Goal: Transaction & Acquisition: Purchase product/service

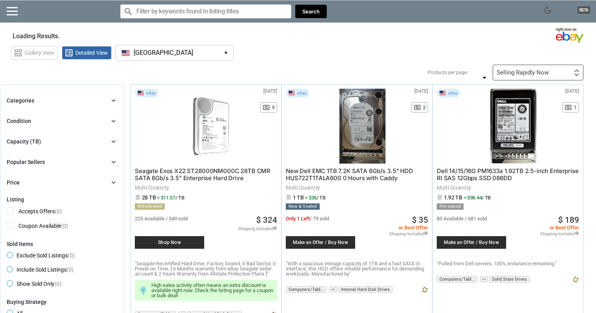
click at [184, 60] on button "[GEOGRAPHIC_DATA] [GEOGRAPHIC_DATA] ▾" at bounding box center [174, 53] width 118 height 16
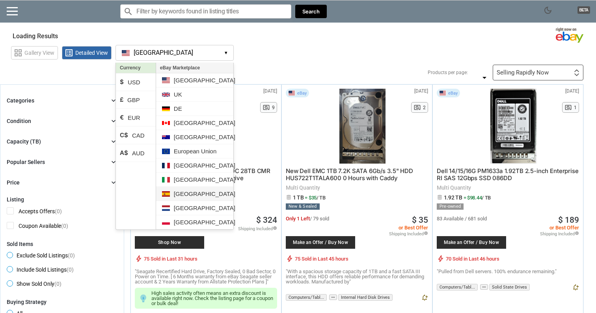
click at [183, 194] on li "[GEOGRAPHIC_DATA]" at bounding box center [194, 194] width 77 height 14
click at [137, 116] on li "€ EUR" at bounding box center [136, 118] width 40 height 18
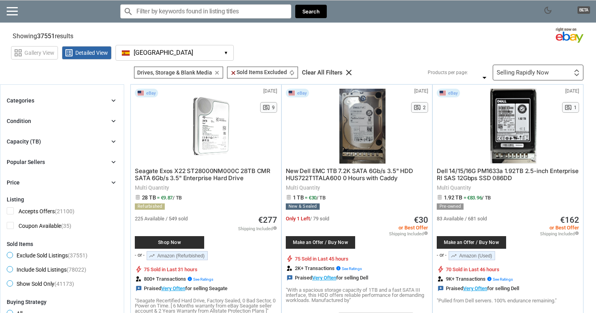
click at [69, 142] on div "Capacity (TB) chevron_right" at bounding box center [62, 141] width 111 height 9
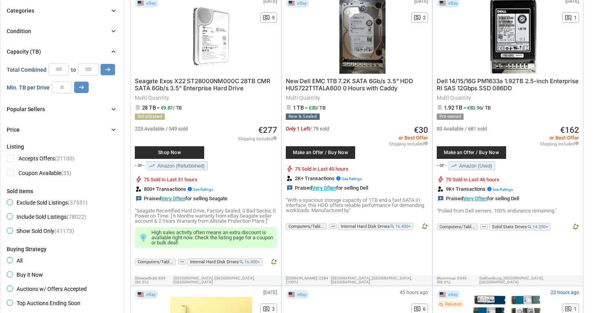
scroll to position [91, 0]
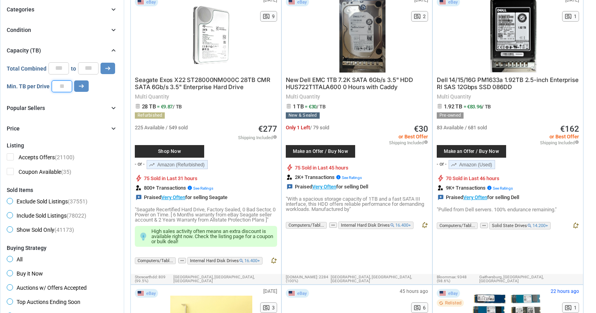
click at [61, 87] on input "number" at bounding box center [62, 86] width 20 height 12
type input "**"
click at [85, 82] on button "arrow_right_alt" at bounding box center [81, 85] width 15 height 11
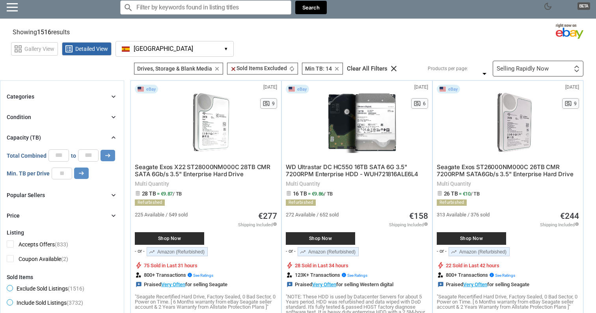
scroll to position [4, 0]
click at [223, 48] on button "Spain ES ▾" at bounding box center [174, 49] width 118 height 16
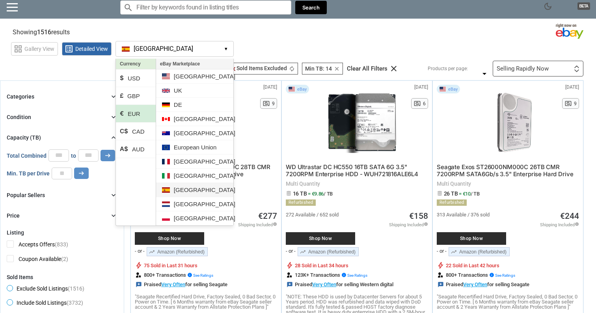
click at [182, 193] on li "[GEOGRAPHIC_DATA]" at bounding box center [194, 190] width 77 height 14
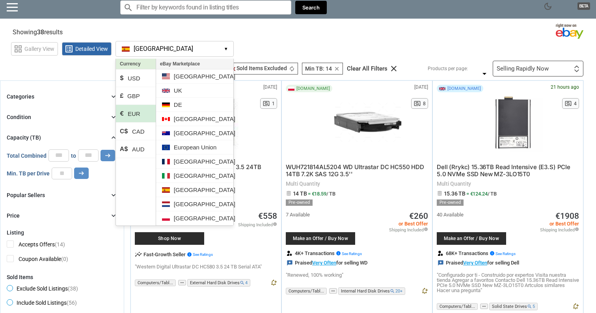
click at [252, 39] on div "grid_view Gallery View list_alt Detailed View [GEOGRAPHIC_DATA] ES ▾ Currency $…" at bounding box center [303, 48] width 585 height 18
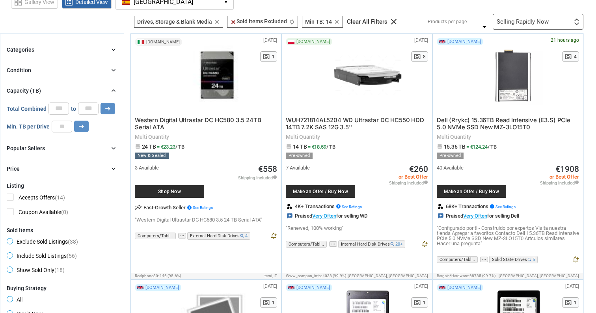
scroll to position [61, 0]
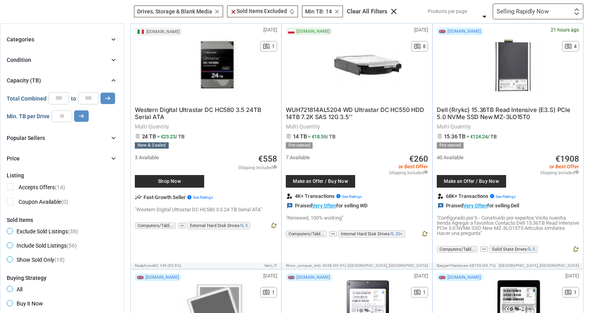
click at [60, 149] on div "Categories chevron_right search close Select All shown | Clear All shown Comput…" at bounding box center [62, 99] width 111 height 128
click at [62, 158] on div "Price chevron_right" at bounding box center [62, 158] width 111 height 9
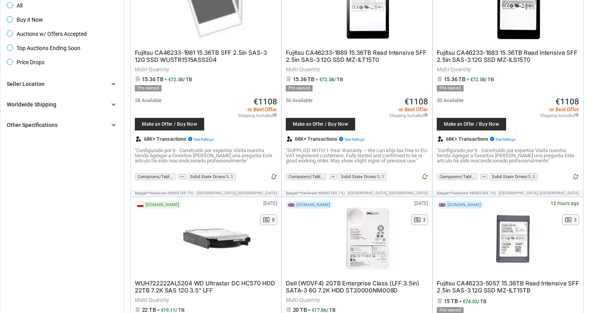
scroll to position [365, 0]
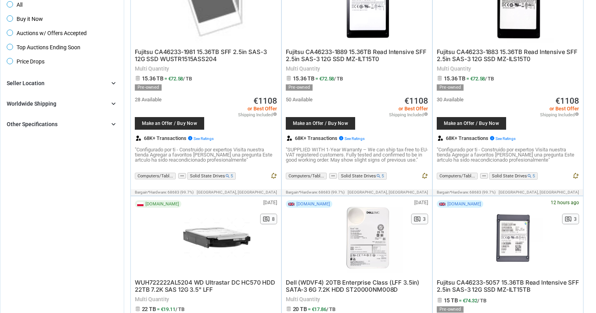
click at [84, 83] on div "Seller Location chevron_right" at bounding box center [62, 82] width 111 height 9
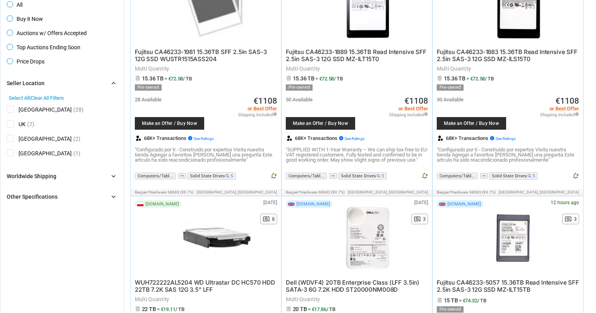
click at [11, 106] on span "[GEOGRAPHIC_DATA]" at bounding box center [39, 111] width 65 height 10
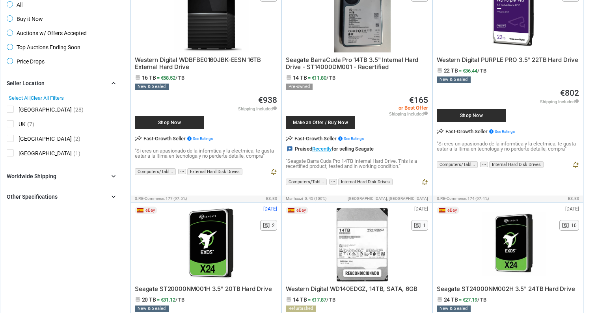
click at [59, 173] on div "Worldwide Shipping chevron_right" at bounding box center [62, 175] width 111 height 9
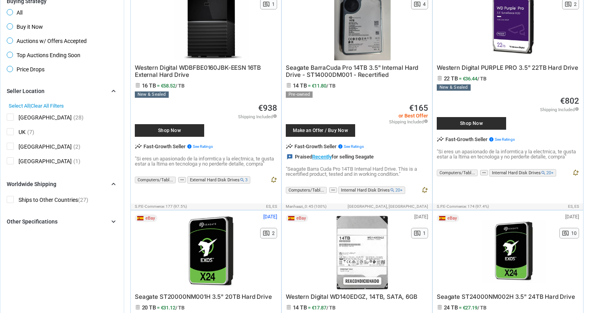
click at [57, 219] on div "Other Specifications chevron_right" at bounding box center [62, 221] width 111 height 9
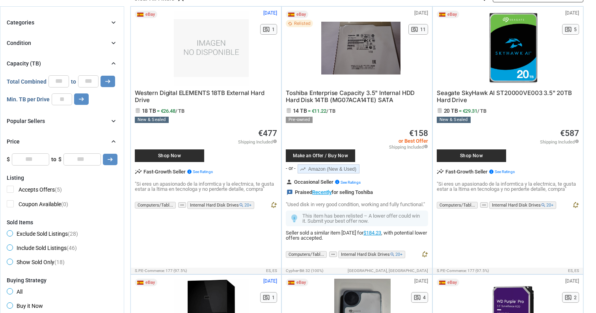
scroll to position [85, 0]
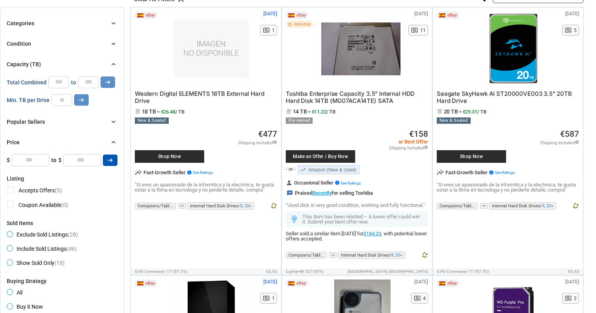
click at [103, 161] on button "arrow_right_alt" at bounding box center [110, 159] width 15 height 11
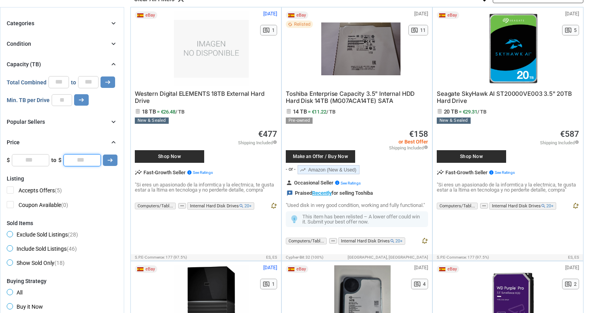
click at [95, 160] on input "*" at bounding box center [81, 160] width 37 height 12
type input "***"
click at [65, 108] on div "Categories chevron_right search close Select All shown | Clear All shown Comput…" at bounding box center [62, 92] width 111 height 147
click at [62, 97] on input "**" at bounding box center [62, 100] width 20 height 12
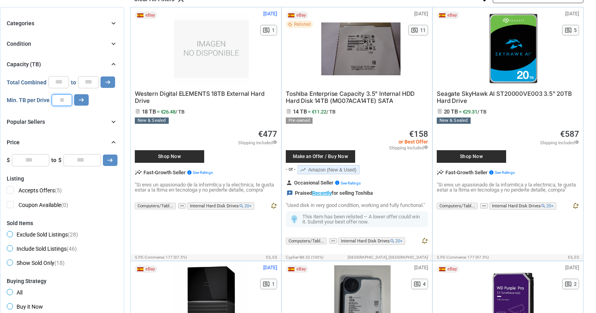
click at [62, 97] on input "**" at bounding box center [62, 100] width 20 height 12
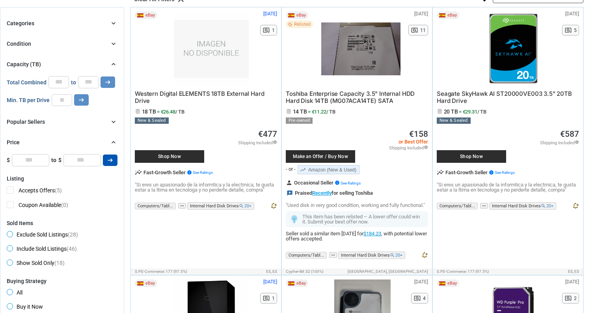
click at [115, 164] on button "arrow_right_alt" at bounding box center [110, 159] width 15 height 11
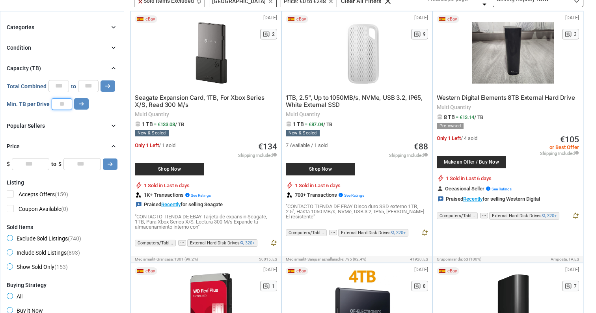
click at [61, 104] on input "number" at bounding box center [62, 104] width 20 height 12
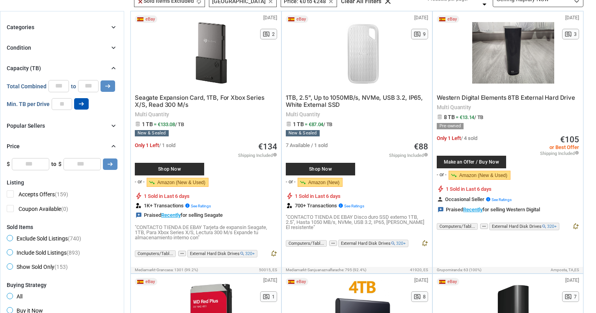
click at [83, 102] on icon "arrow_right_alt" at bounding box center [81, 103] width 7 height 7
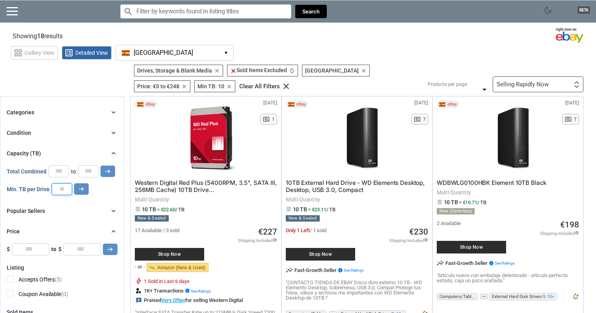
click at [61, 187] on input "**" at bounding box center [62, 189] width 20 height 12
type input "**"
click at [78, 187] on icon "arrow_right_alt" at bounding box center [81, 188] width 7 height 7
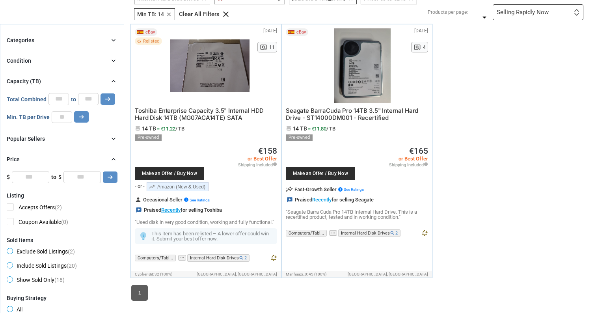
scroll to position [77, 0]
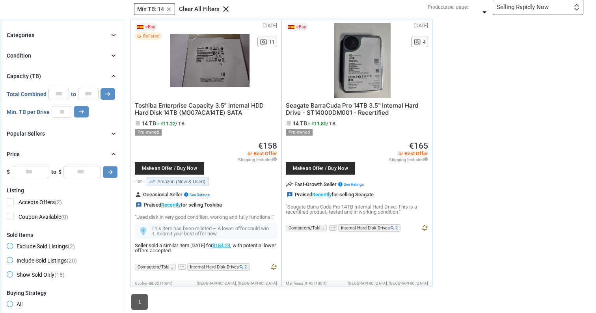
click at [319, 168] on span "Make an Offer / Buy Now" at bounding box center [319, 168] width 61 height 5
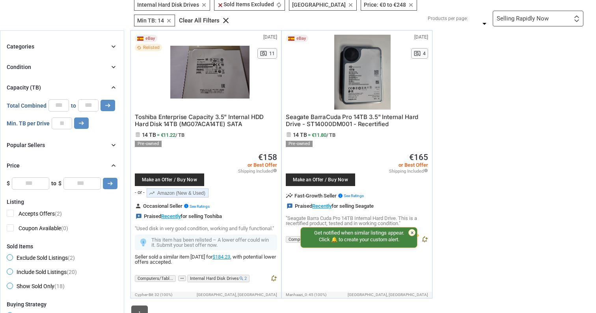
scroll to position [69, 0]
